Goal: Information Seeking & Learning: Learn about a topic

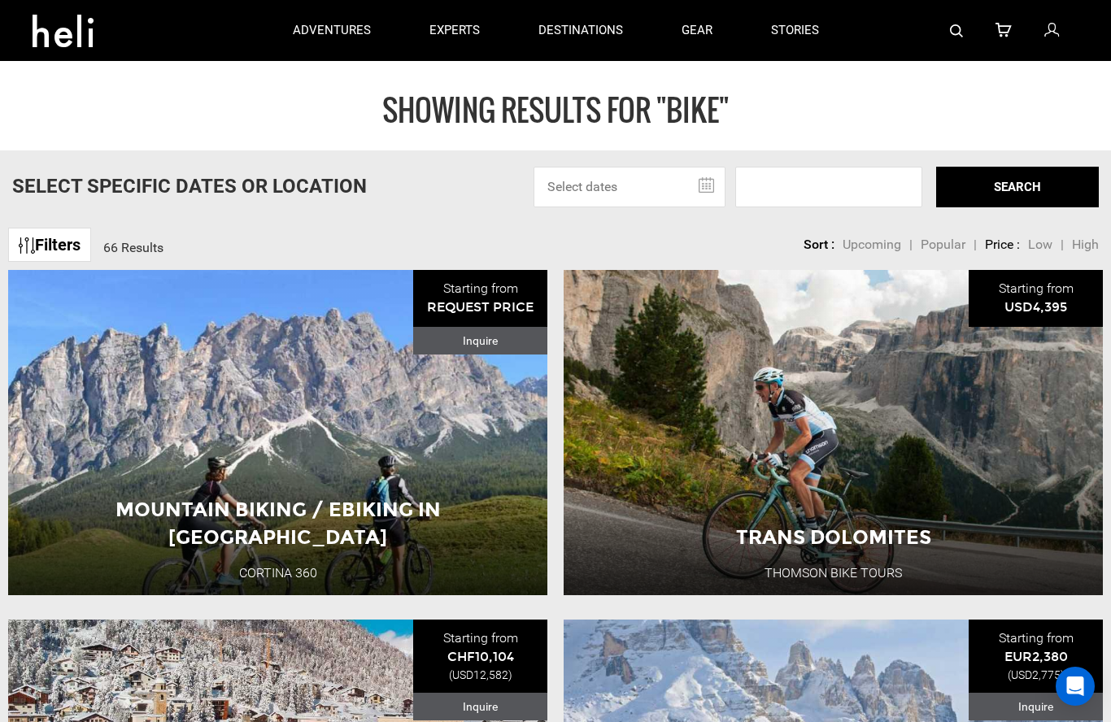
click at [708, 184] on input "text" at bounding box center [630, 187] width 192 height 41
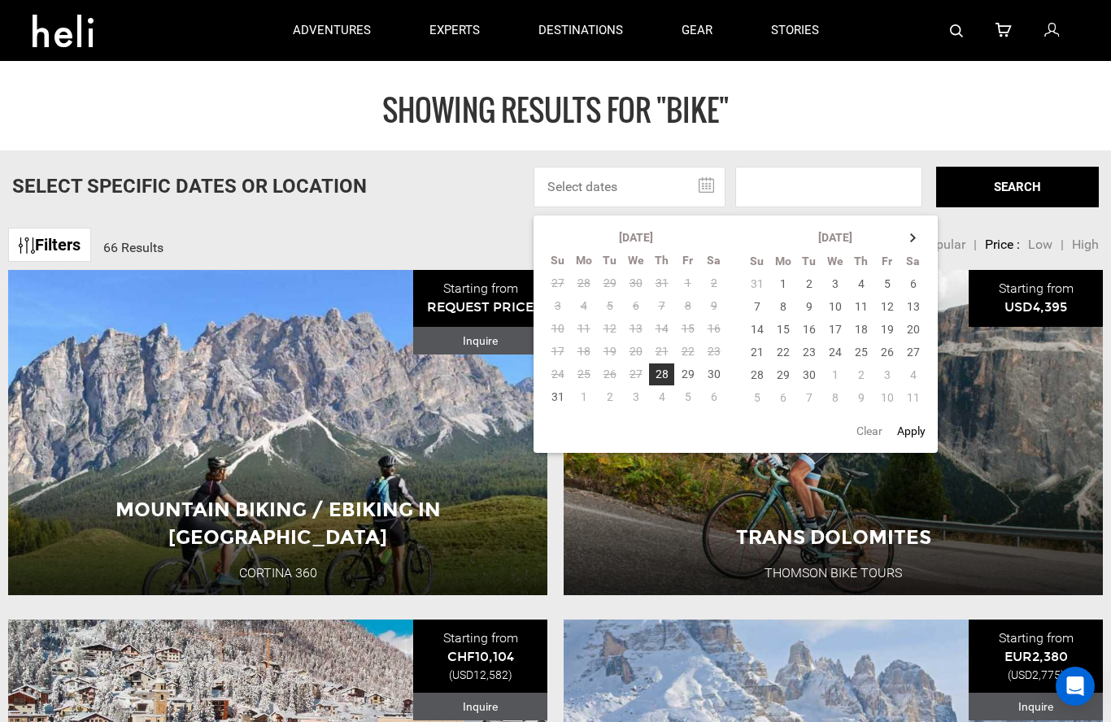
click at [918, 247] on th at bounding box center [914, 237] width 26 height 23
click at [916, 309] on td "11" at bounding box center [914, 306] width 27 height 23
click at [922, 306] on td "11" at bounding box center [914, 306] width 27 height 23
click at [915, 435] on button "Apply" at bounding box center [911, 431] width 38 height 29
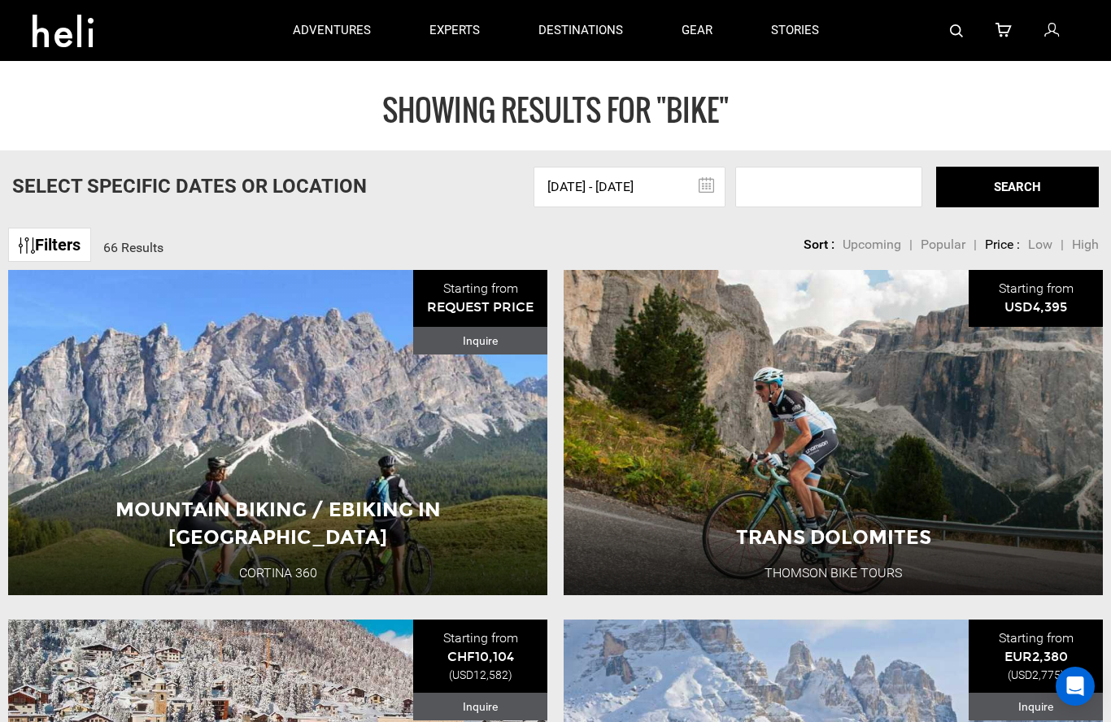
click at [723, 186] on input "[DATE] - [DATE]" at bounding box center [630, 187] width 192 height 41
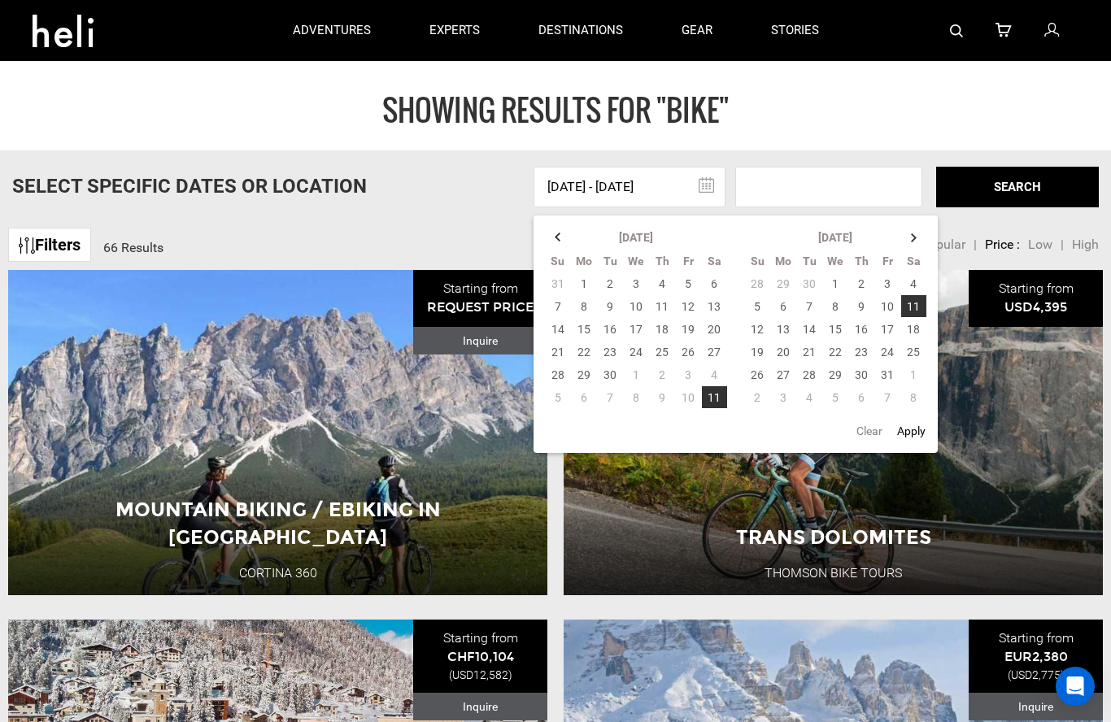
click at [866, 330] on td "16" at bounding box center [861, 329] width 26 height 23
click at [922, 301] on td "11" at bounding box center [914, 306] width 27 height 23
click at [864, 330] on td "16" at bounding box center [861, 329] width 26 height 23
click at [912, 435] on button "Apply" at bounding box center [911, 431] width 38 height 29
type input "[DATE] - [DATE]"
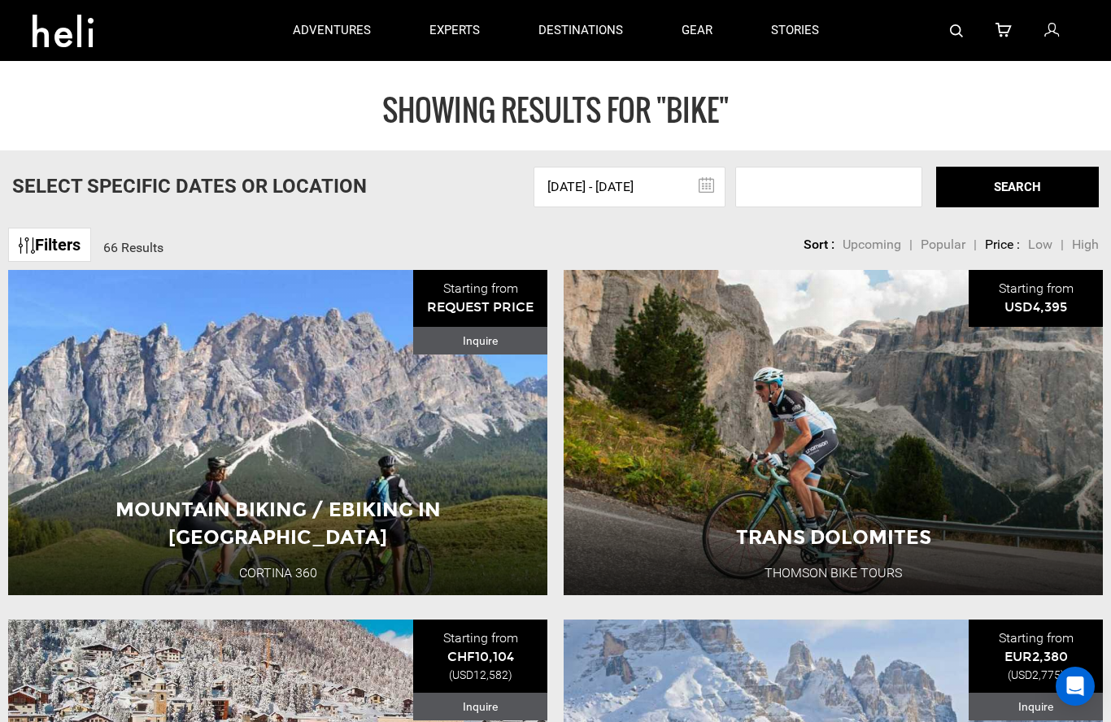
click at [1019, 193] on button "SEARCH" at bounding box center [1017, 187] width 163 height 41
